Goal: Check status: Check status

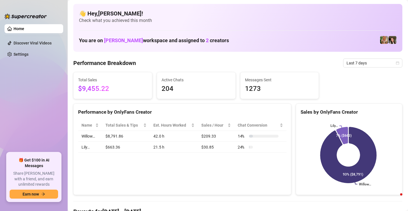
click at [396, 64] on icon "calendar" at bounding box center [397, 62] width 3 height 3
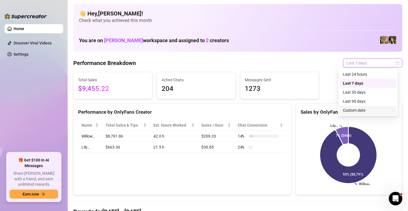
click at [369, 109] on div "Custom date" at bounding box center [368, 110] width 50 height 6
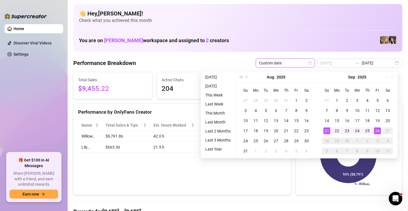
type input "[DATE]"
click at [326, 131] on div "21" at bounding box center [326, 131] width 7 height 7
click at [377, 130] on div "26" at bounding box center [377, 131] width 7 height 7
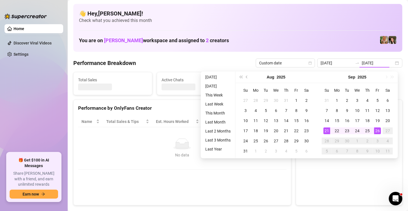
type input "[DATE]"
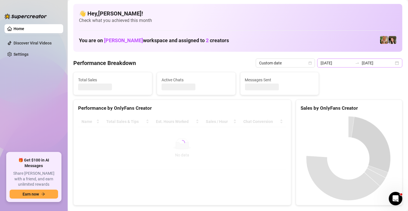
click at [394, 62] on div "[DATE] [DATE]" at bounding box center [359, 63] width 85 height 9
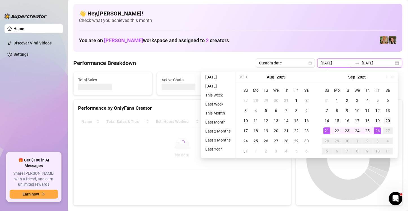
type input "[DATE]"
click at [387, 121] on div "20" at bounding box center [387, 121] width 7 height 7
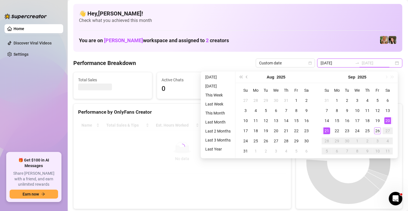
type input "[DATE]"
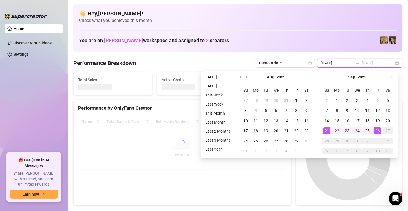
type input "[DATE]"
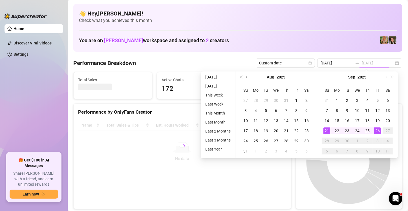
click at [378, 132] on div "26" at bounding box center [377, 131] width 7 height 7
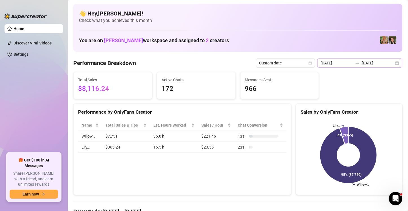
click at [394, 60] on div "[DATE] [DATE]" at bounding box center [359, 63] width 85 height 9
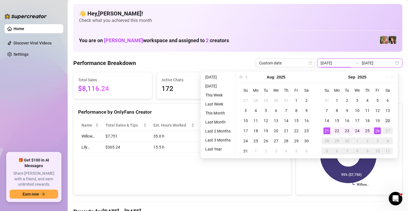
type input "[DATE]"
click at [390, 119] on div "20" at bounding box center [387, 121] width 7 height 7
click at [342, 172] on icon at bounding box center [348, 155] width 56 height 56
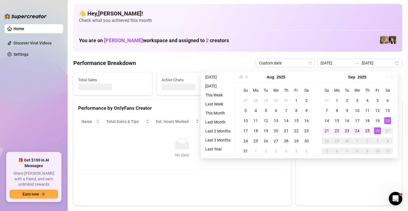
type input "[DATE]"
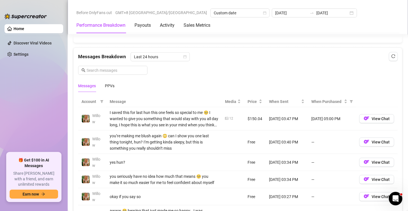
scroll to position [479, 0]
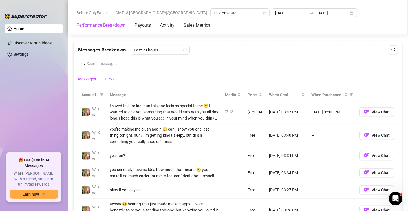
click at [109, 80] on div "PPVs" at bounding box center [110, 79] width 10 height 6
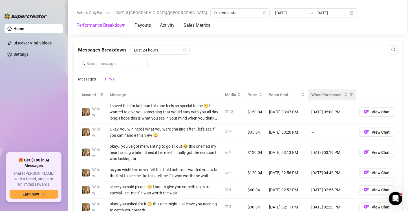
click at [343, 93] on div "When Purchased" at bounding box center [331, 95] width 41 height 6
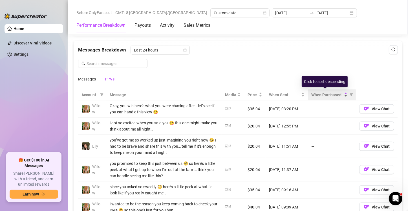
click at [341, 93] on div "When Purchased" at bounding box center [329, 95] width 36 height 6
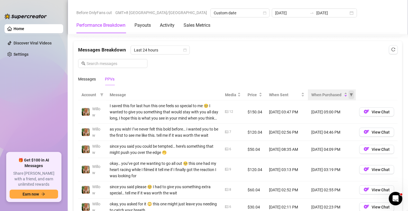
click at [348, 96] on span "When Purchased" at bounding box center [351, 95] width 6 height 8
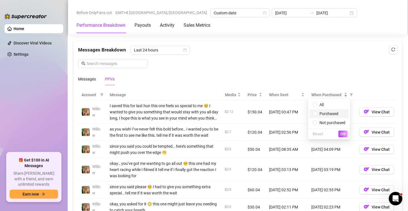
click at [326, 116] on span "Purchased" at bounding box center [328, 114] width 19 height 5
radio input "true"
click at [340, 135] on button "OK" at bounding box center [342, 134] width 9 height 7
click at [320, 57] on div "Messages Breakdown Last 24 hours Messages PPVs" at bounding box center [237, 66] width 319 height 40
click at [327, 57] on div "Messages Breakdown Last 24 hours Messages PPVs" at bounding box center [237, 66] width 319 height 40
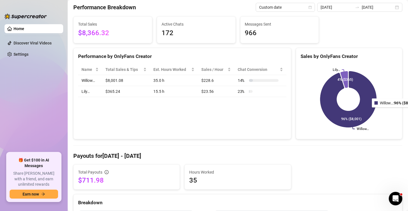
scroll to position [0, 0]
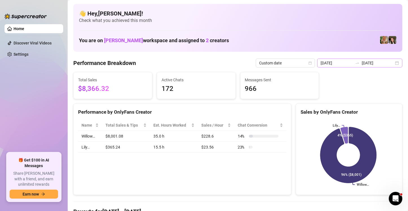
click at [391, 63] on div "[DATE] [DATE]" at bounding box center [359, 63] width 85 height 9
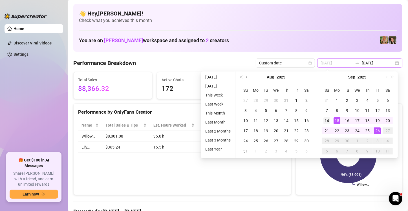
type input "[DATE]"
click at [327, 120] on div "14" at bounding box center [326, 121] width 7 height 7
type input "[DATE]"
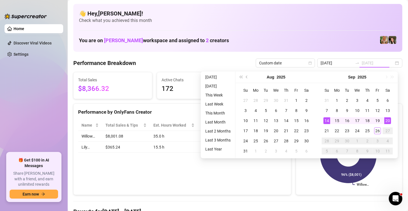
click at [388, 121] on div "20" at bounding box center [387, 121] width 7 height 7
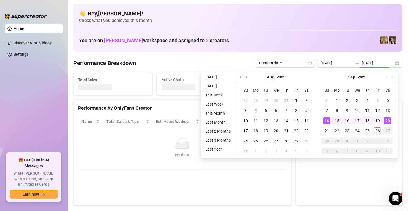
type input "[DATE]"
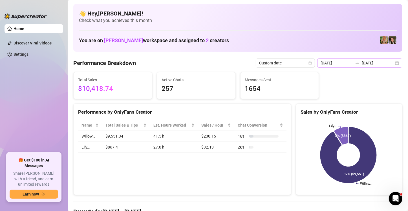
click at [394, 64] on div "[DATE] [DATE]" at bounding box center [359, 63] width 85 height 9
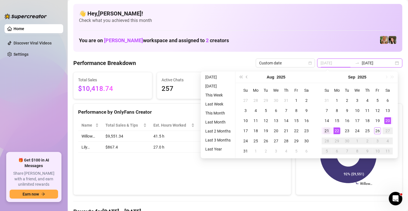
type input "[DATE]"
click at [329, 131] on div "21" at bounding box center [326, 131] width 7 height 7
type input "[DATE]"
click at [378, 131] on div "26" at bounding box center [377, 131] width 7 height 7
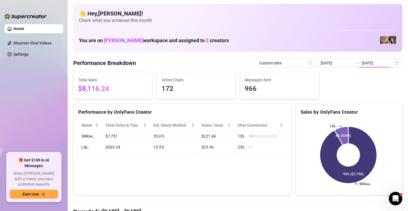
type input "[DATE]"
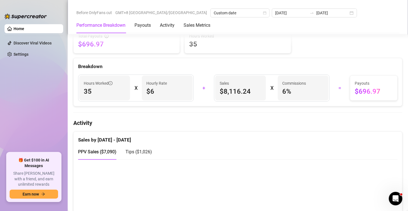
scroll to position [225, 0]
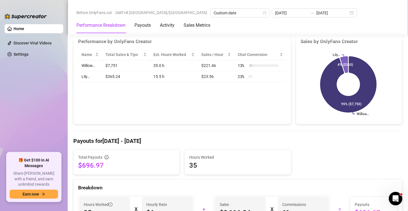
scroll to position [28, 0]
